Goal: Information Seeking & Learning: Learn about a topic

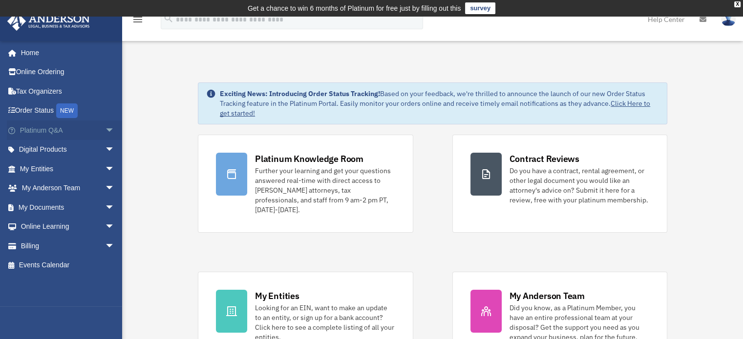
click at [45, 130] on link "Platinum Q&A arrow_drop_down" at bounding box center [68, 131] width 123 height 20
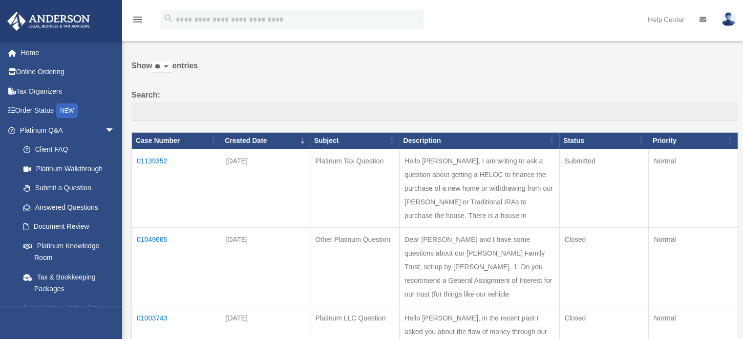
scroll to position [42, 0]
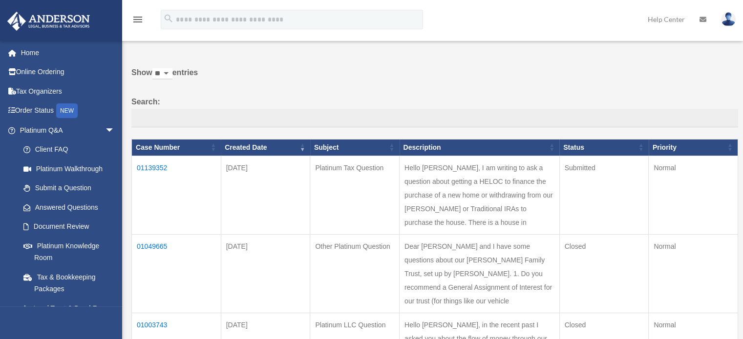
click at [152, 165] on td "01139352" at bounding box center [176, 195] width 89 height 79
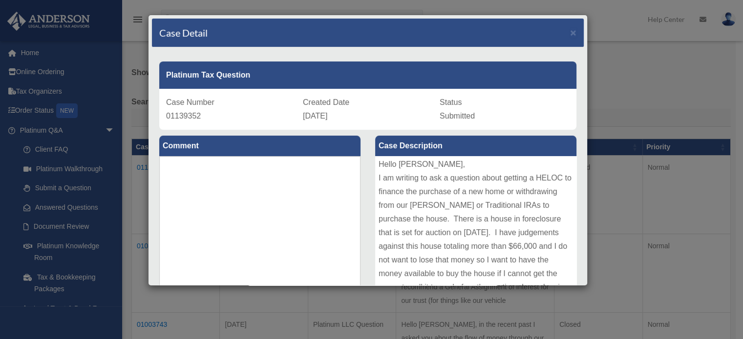
scroll to position [0, 0]
click at [570, 30] on span "×" at bounding box center [573, 32] width 6 height 11
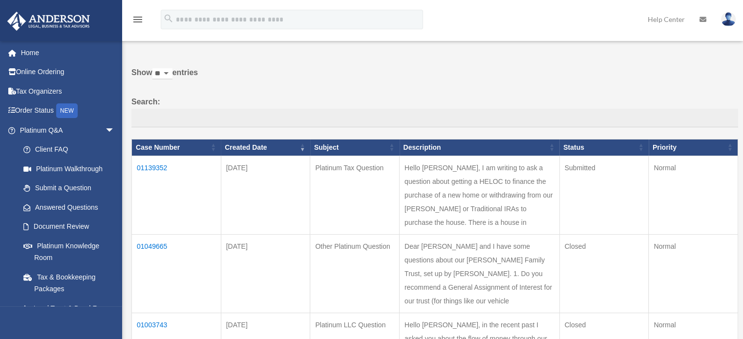
click at [158, 242] on td "01049665" at bounding box center [176, 273] width 89 height 79
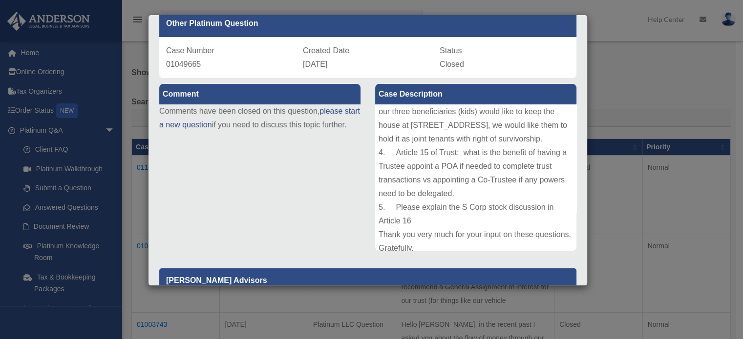
scroll to position [44, 0]
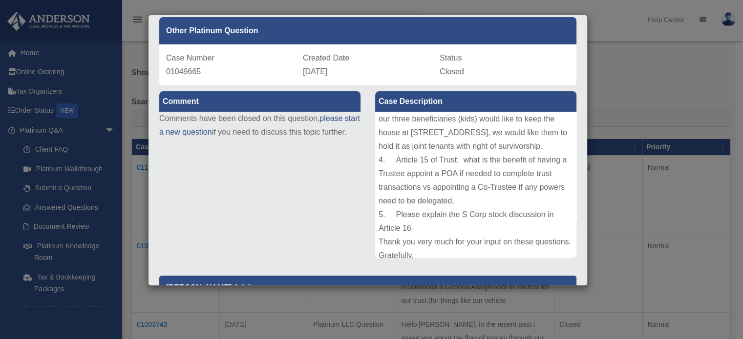
click at [556, 29] on div "Other Platinum Question" at bounding box center [367, 30] width 417 height 27
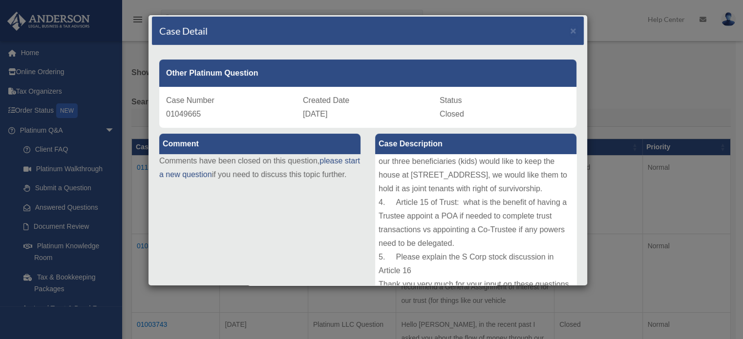
scroll to position [0, 0]
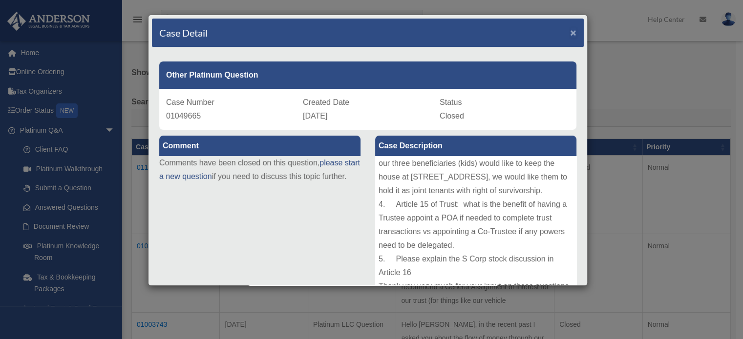
click at [570, 29] on span "×" at bounding box center [573, 32] width 6 height 11
